Goal: Information Seeking & Learning: Learn about a topic

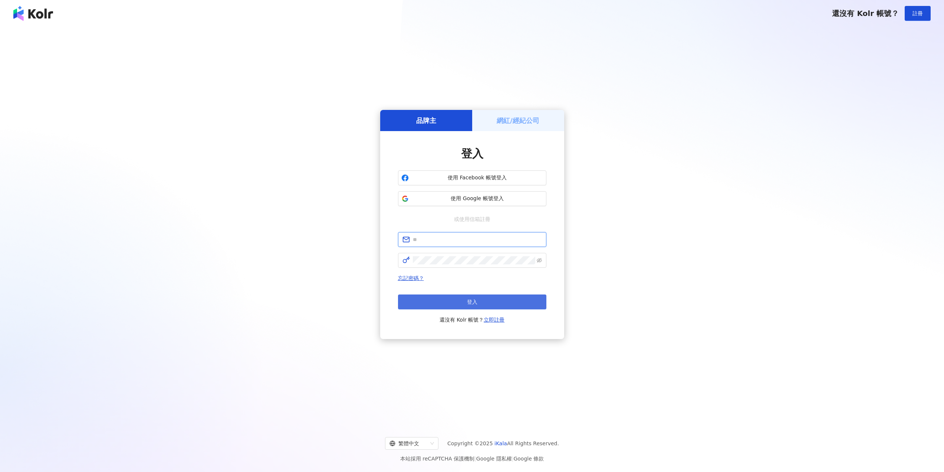
type input "**********"
click at [441, 301] on button "登入" at bounding box center [472, 301] width 148 height 15
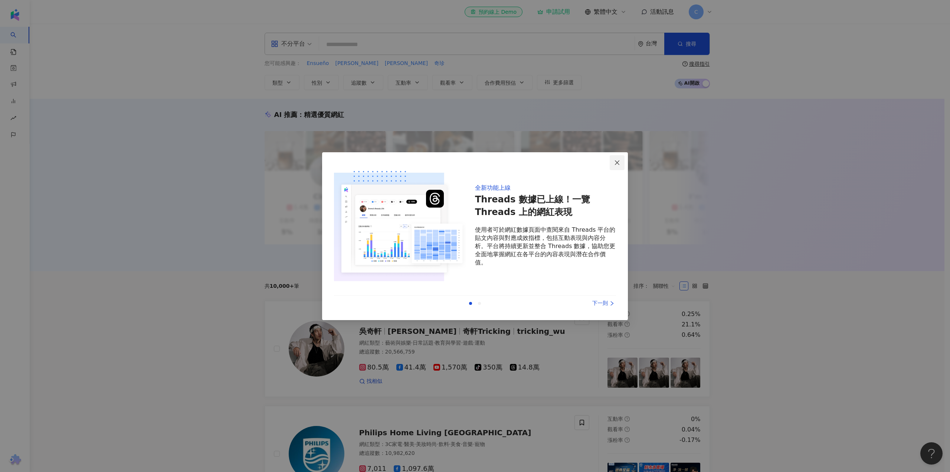
click at [619, 163] on icon "close" at bounding box center [617, 163] width 6 height 6
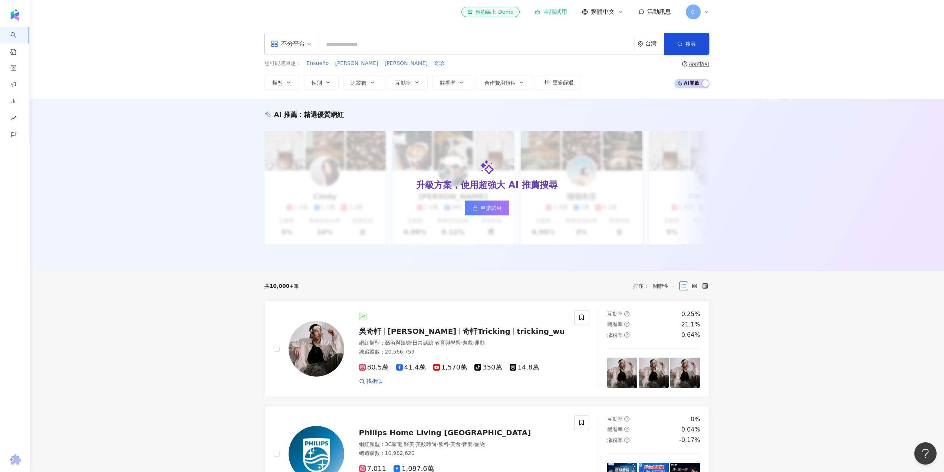
click at [408, 49] on input "search" at bounding box center [476, 44] width 309 height 14
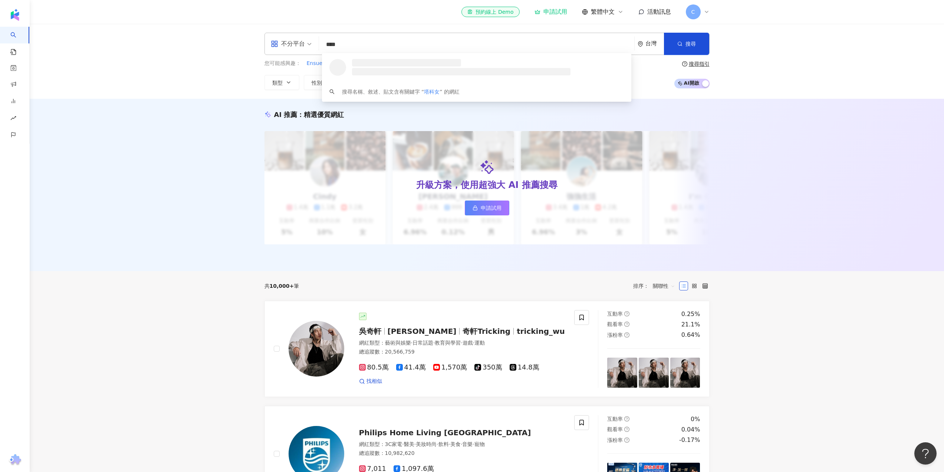
type input "****"
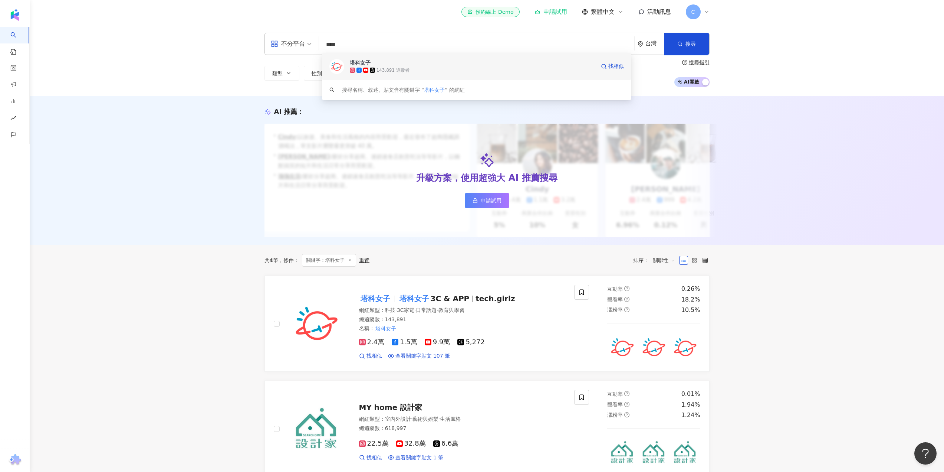
click at [428, 69] on div "143,891 追蹤者" at bounding box center [473, 69] width 246 height 7
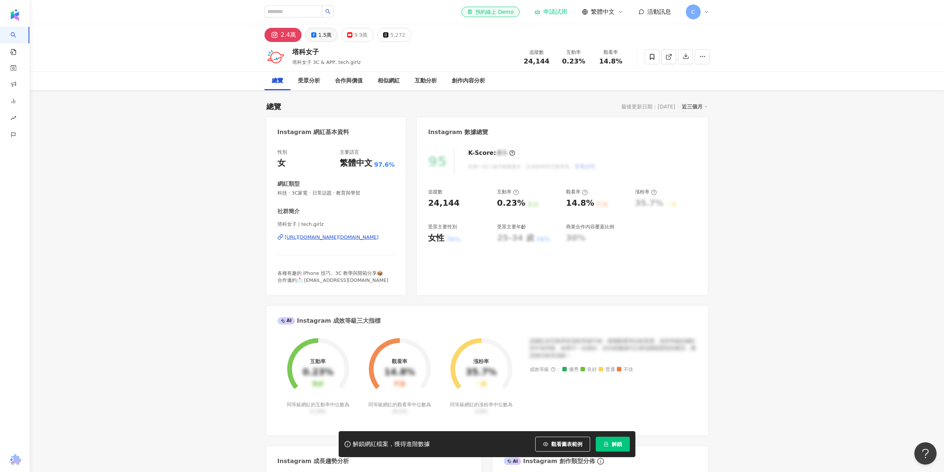
click at [324, 36] on div "1.5萬" at bounding box center [324, 35] width 13 height 10
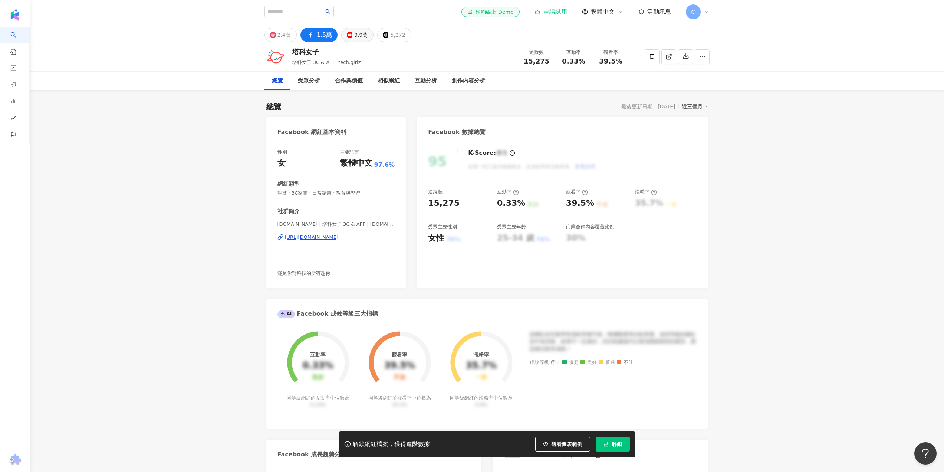
click at [363, 30] on div "9.9萬" at bounding box center [360, 35] width 13 height 10
click at [357, 35] on div "9.9萬" at bounding box center [360, 35] width 13 height 10
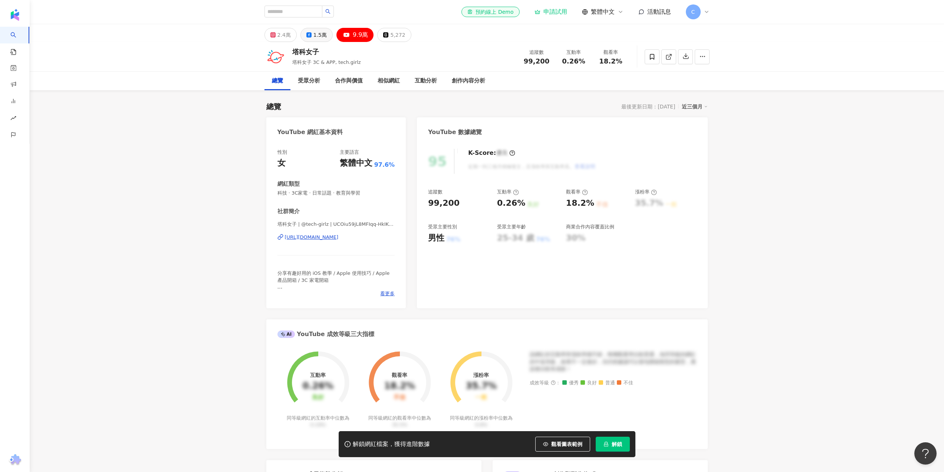
click at [391, 36] on div "5,272" at bounding box center [397, 35] width 15 height 10
click at [393, 33] on div "5,272" at bounding box center [397, 35] width 15 height 10
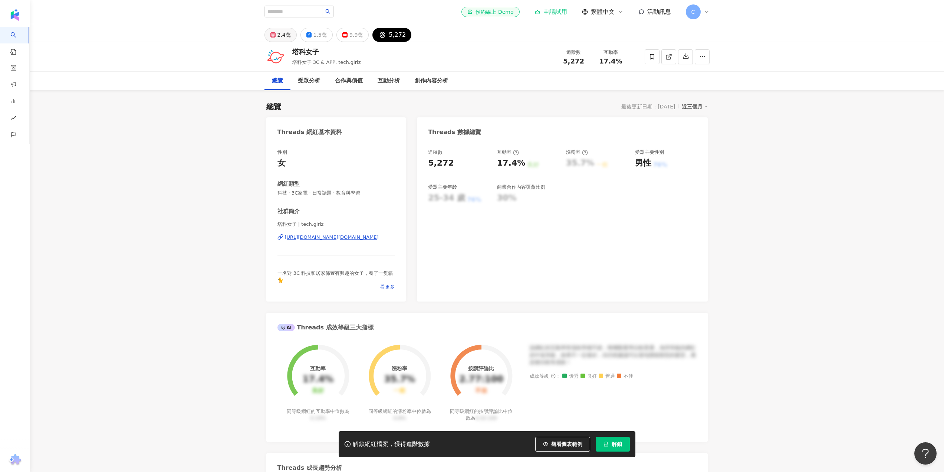
click at [283, 38] on div "2.4萬" at bounding box center [284, 35] width 13 height 10
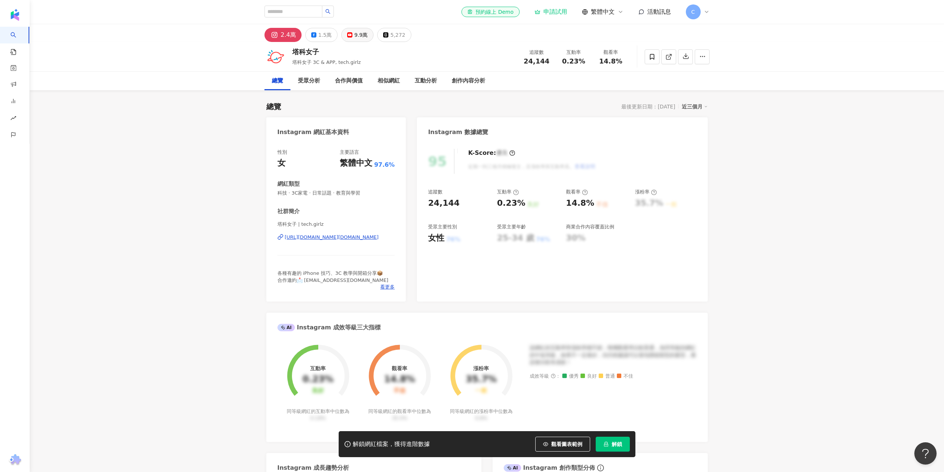
click at [358, 32] on div "9.9萬" at bounding box center [360, 35] width 13 height 10
click at [348, 34] on icon at bounding box center [349, 34] width 5 height 5
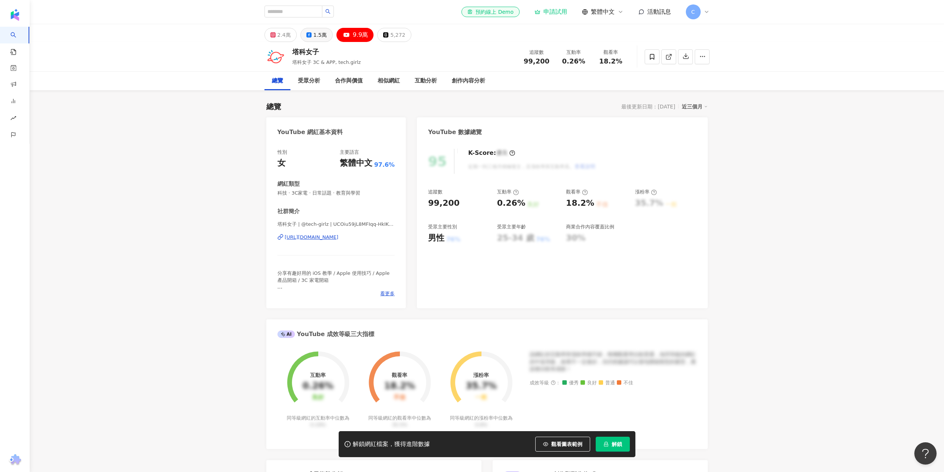
click at [323, 35] on div "1.5萬" at bounding box center [319, 35] width 13 height 10
click at [315, 36] on div "1.5萬" at bounding box center [319, 35] width 13 height 10
click at [321, 36] on div "1.5萬" at bounding box center [319, 35] width 13 height 10
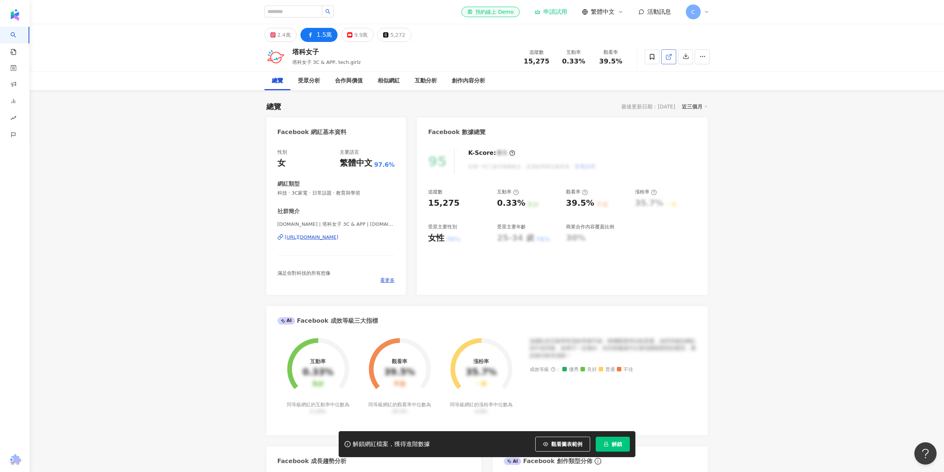
click at [669, 55] on icon at bounding box center [669, 56] width 7 height 7
click at [294, 13] on input "search" at bounding box center [294, 12] width 58 height 12
type input "****"
click at [362, 37] on div "96,681 追蹤者" at bounding box center [335, 35] width 86 height 7
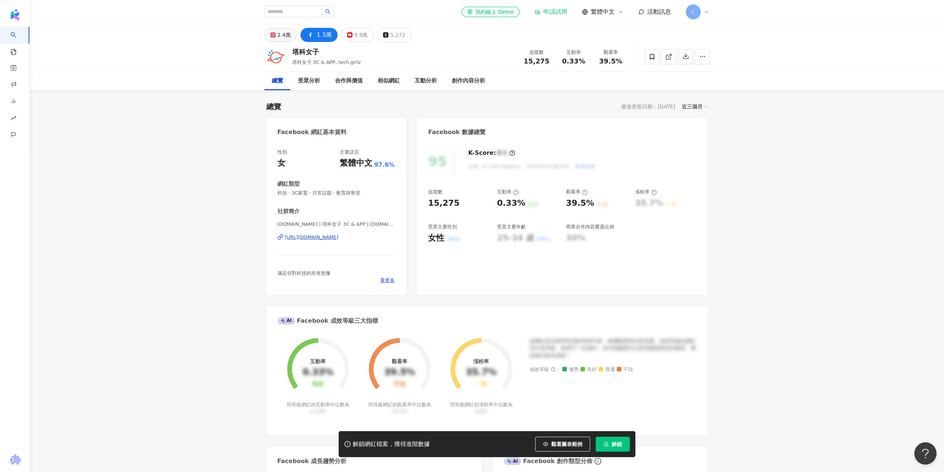
click at [283, 35] on div "2.4萬" at bounding box center [284, 35] width 13 height 10
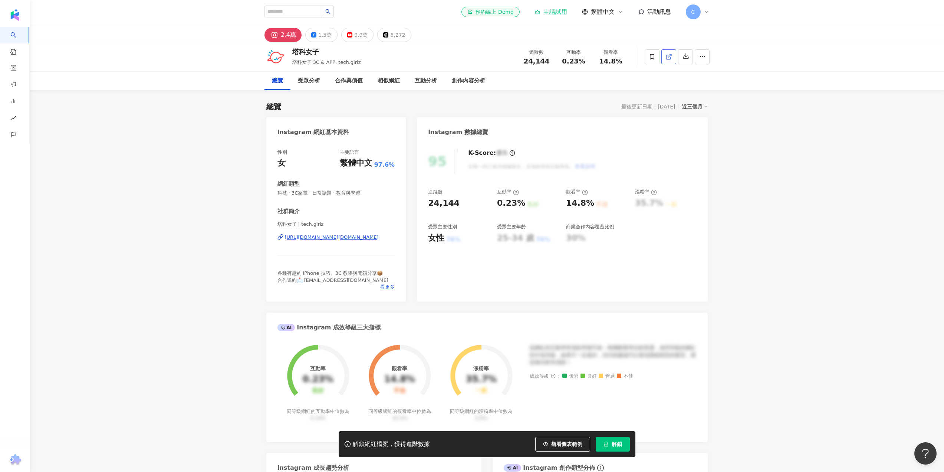
click at [278, 39] on icon at bounding box center [274, 34] width 9 height 9
click at [667, 59] on icon at bounding box center [668, 57] width 4 height 4
click at [318, 80] on div "受眾分析" at bounding box center [309, 80] width 22 height 9
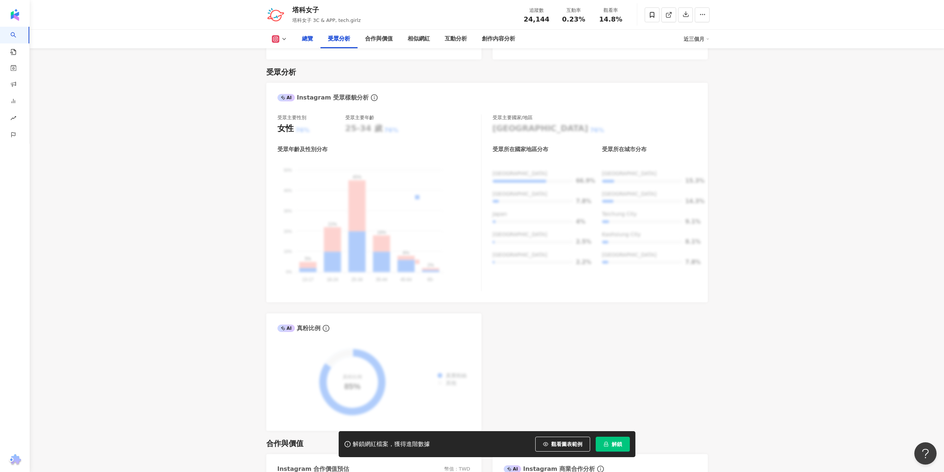
click at [307, 39] on div "總覽" at bounding box center [307, 39] width 11 height 9
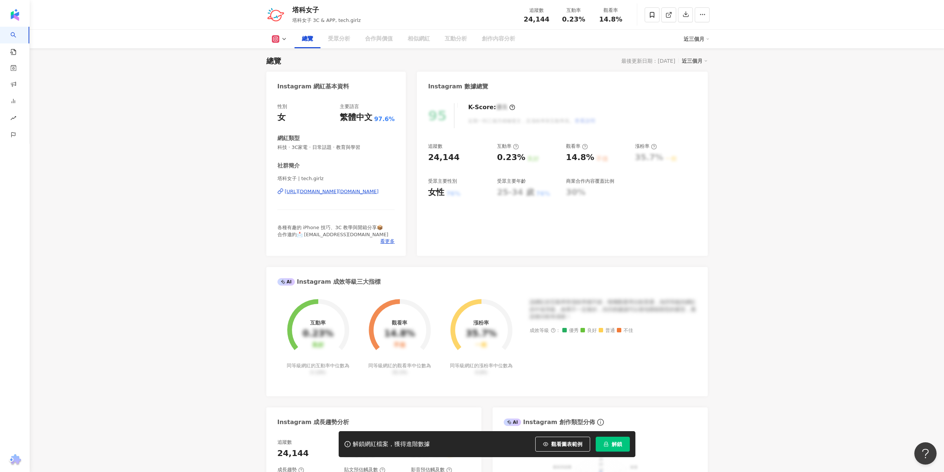
click at [282, 46] on div "總覽 受眾分析 合作與價值 相似網紅 互動分析 創作內容分析 近三個月" at bounding box center [487, 39] width 445 height 19
click at [284, 39] on icon at bounding box center [284, 39] width 6 height 6
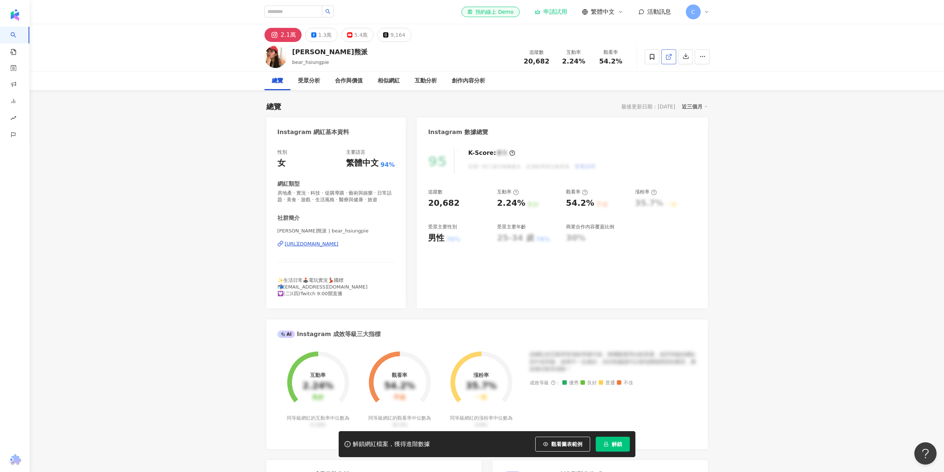
click at [667, 58] on icon at bounding box center [669, 56] width 7 height 7
click at [322, 32] on div "1.3萬" at bounding box center [324, 35] width 13 height 10
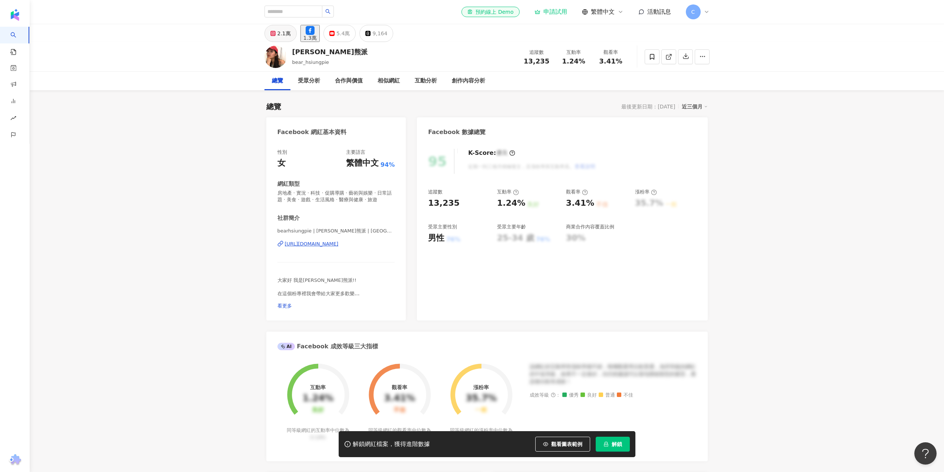
click at [276, 32] on button "2.1萬" at bounding box center [281, 33] width 32 height 17
click at [357, 36] on div "5.4萬" at bounding box center [360, 35] width 13 height 10
click at [351, 35] on icon at bounding box center [349, 34] width 5 height 5
click at [351, 35] on button "5.4萬" at bounding box center [346, 33] width 19 height 17
click at [387, 32] on div "9,164" at bounding box center [379, 33] width 15 height 10
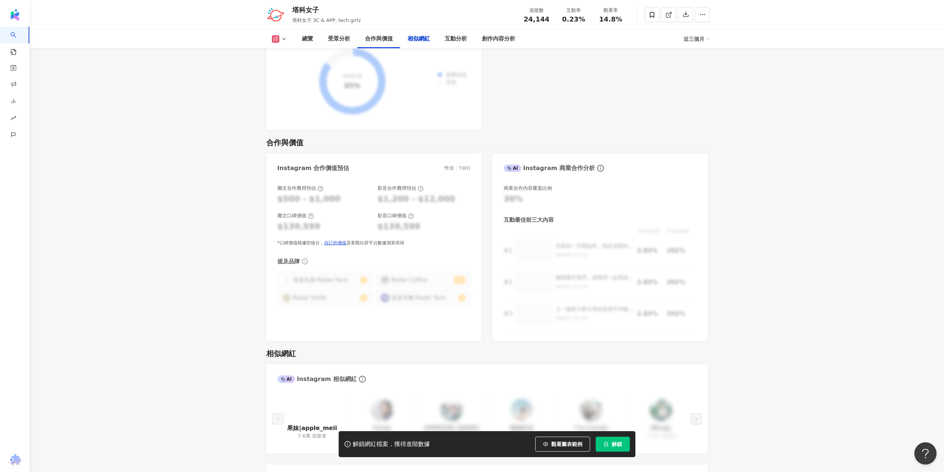
scroll to position [1237, 0]
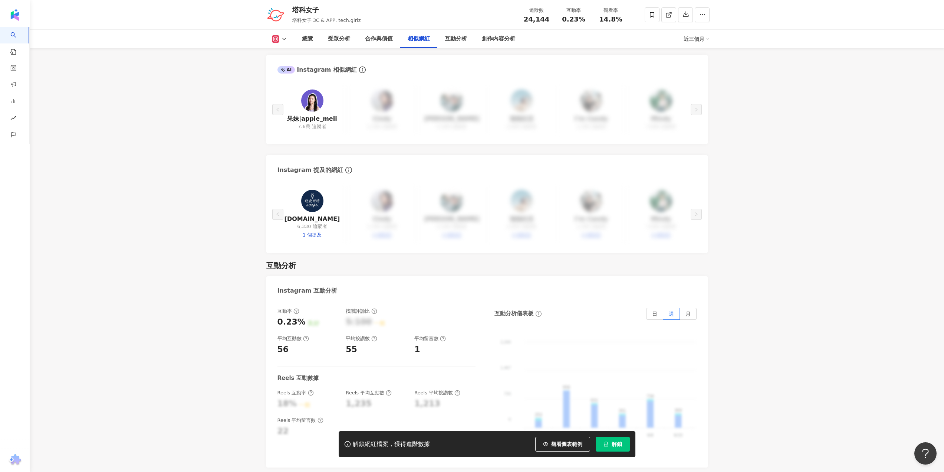
click at [314, 99] on img at bounding box center [312, 100] width 22 height 22
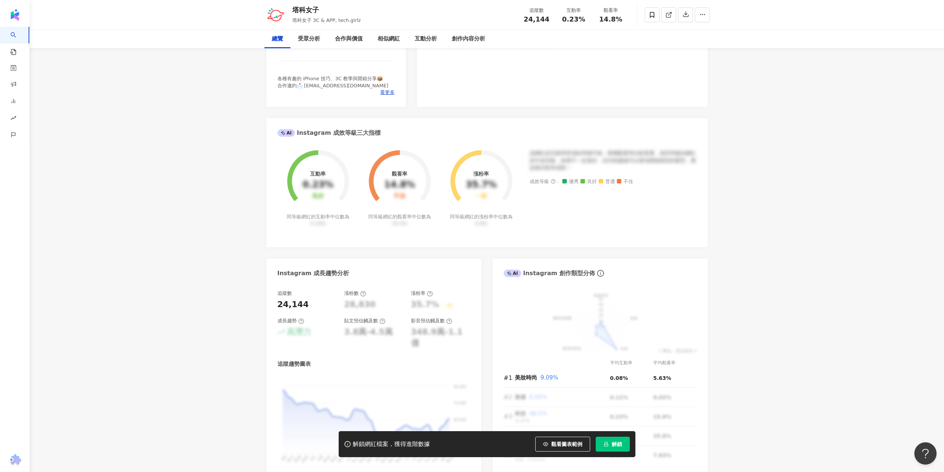
scroll to position [0, 0]
